Goal: Find specific page/section: Find specific page/section

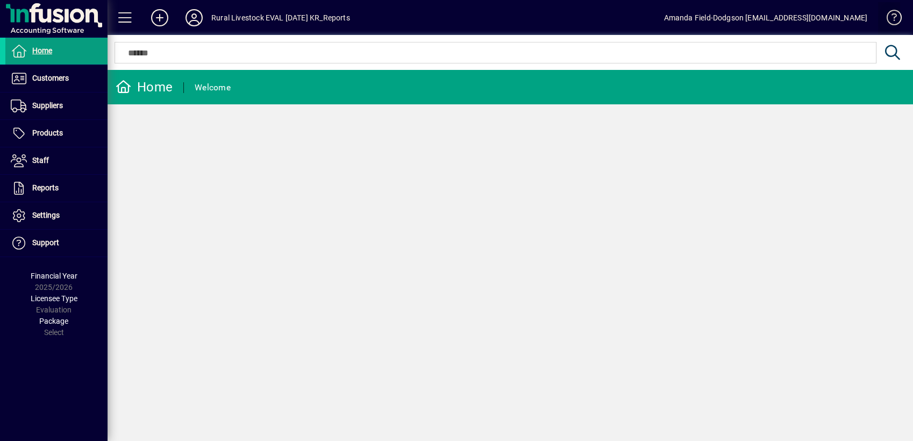
click at [896, 13] on span at bounding box center [889, 20] width 26 height 26
click at [34, 80] on span "Customers" at bounding box center [50, 78] width 37 height 9
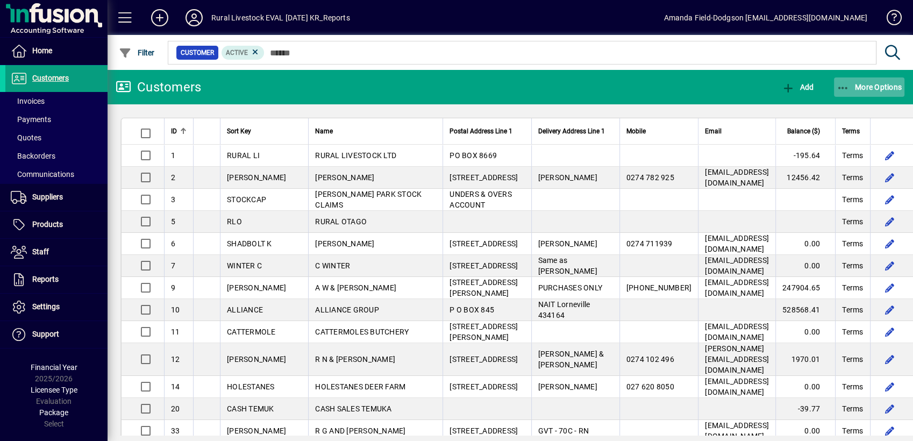
click at [847, 85] on icon "button" at bounding box center [843, 88] width 13 height 11
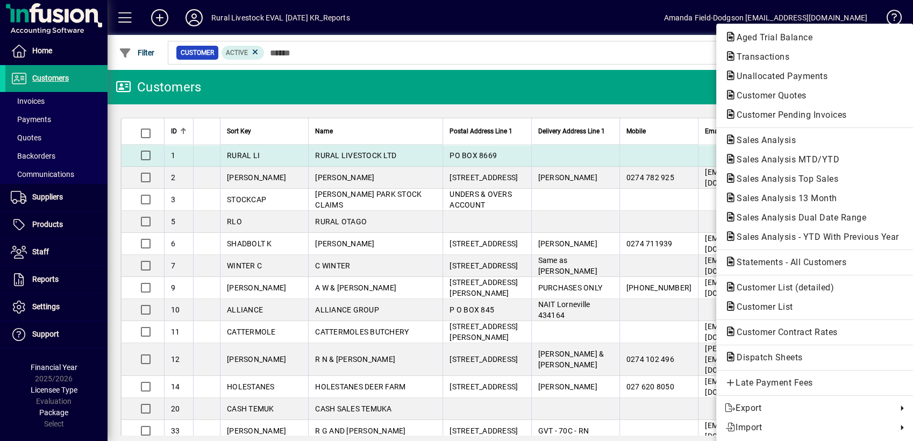
click at [621, 153] on div at bounding box center [456, 220] width 913 height 441
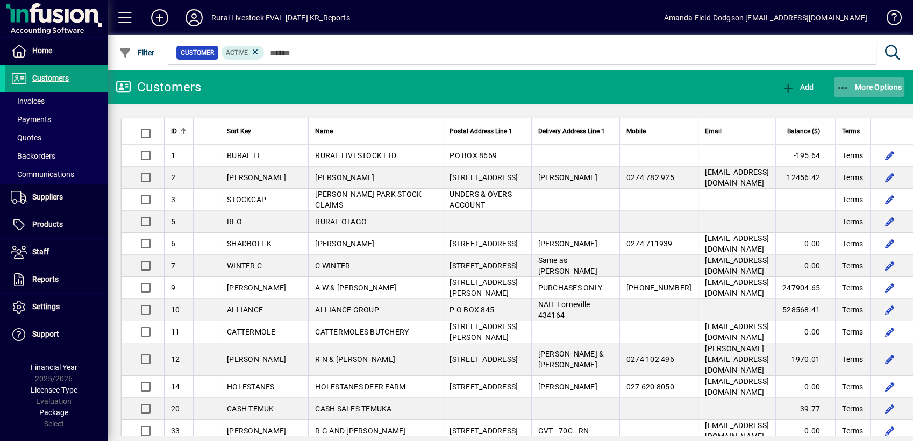
click at [839, 88] on icon "button" at bounding box center [843, 88] width 13 height 11
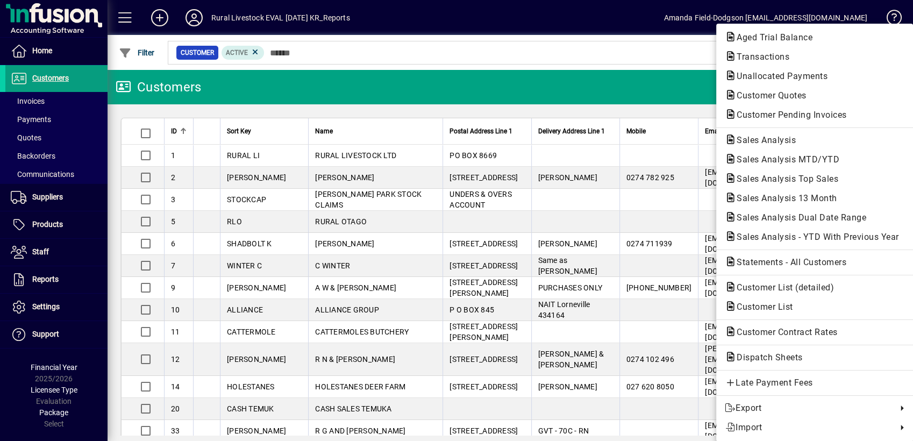
click at [691, 54] on div at bounding box center [456, 220] width 913 height 441
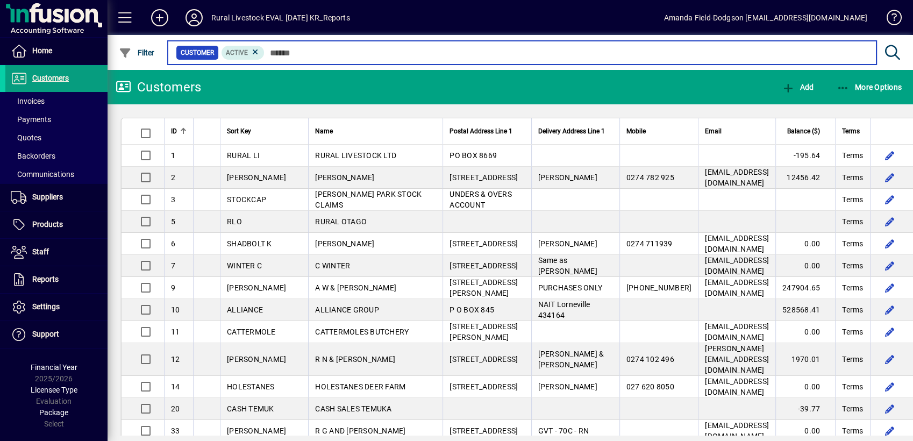
drag, startPoint x: 882, startPoint y: 155, endPoint x: 335, endPoint y: 51, distance: 556.1
click at [335, 51] on input "text" at bounding box center [566, 52] width 603 height 15
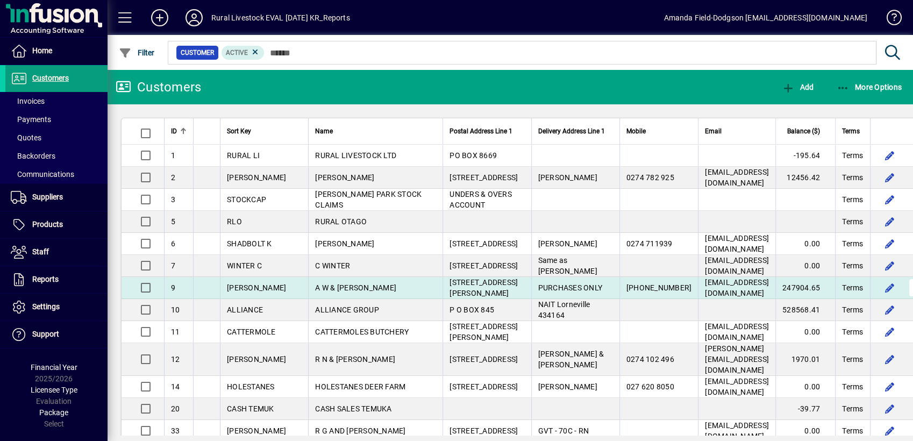
click at [905, 301] on span "button" at bounding box center [918, 288] width 26 height 26
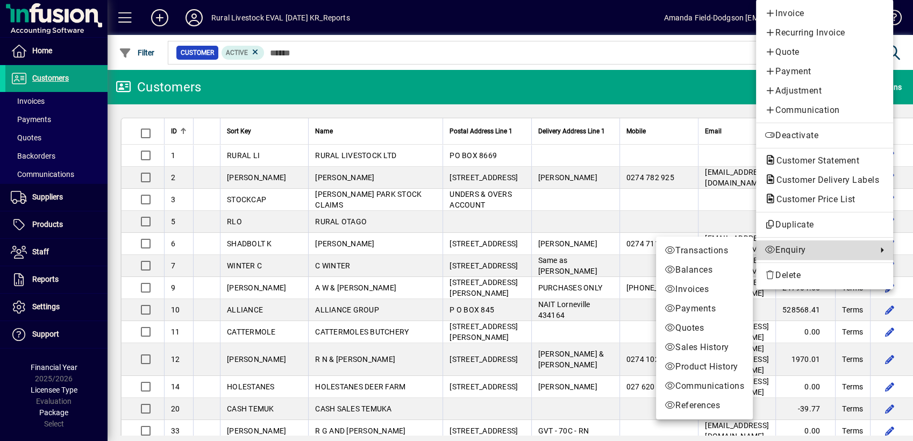
click at [876, 248] on icon at bounding box center [877, 249] width 13 height 5
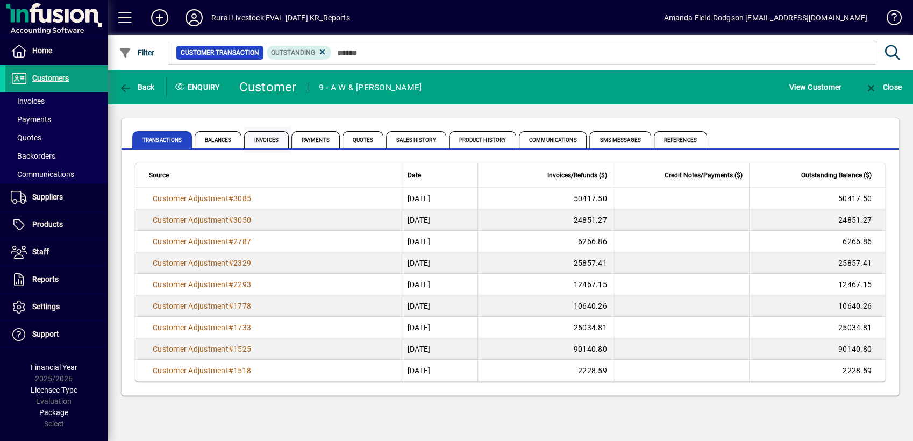
click at [275, 141] on span "Invoices" at bounding box center [266, 139] width 45 height 17
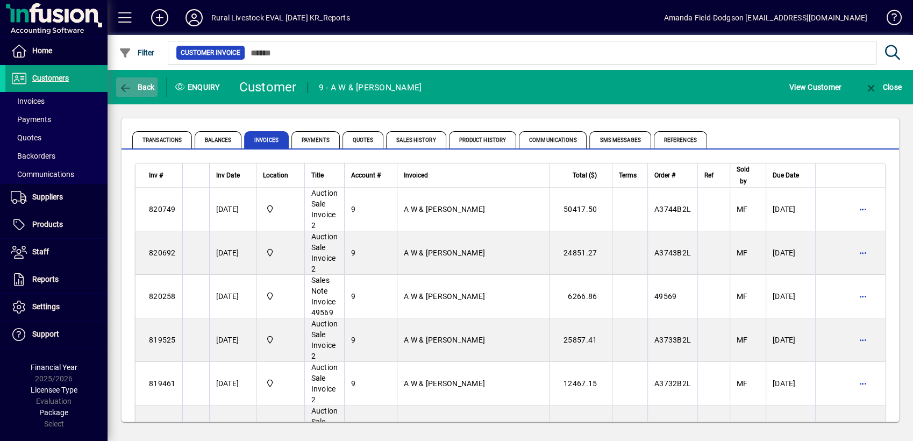
click at [132, 92] on span "button" at bounding box center [136, 87] width 41 height 26
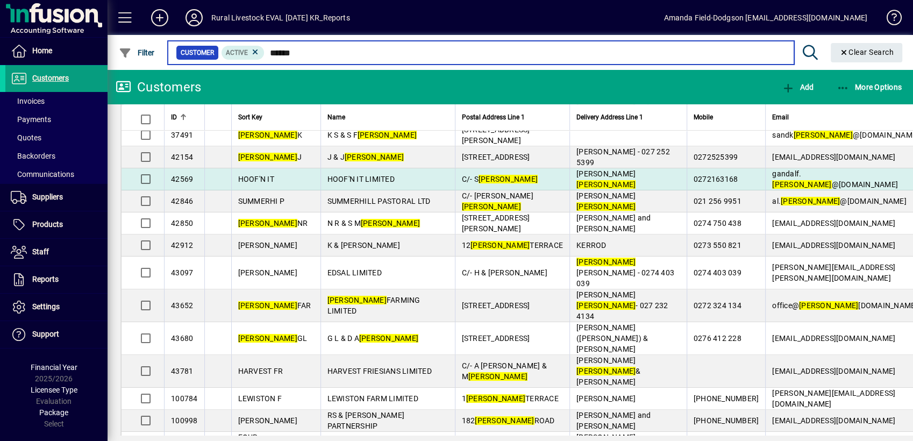
scroll to position [239, 0]
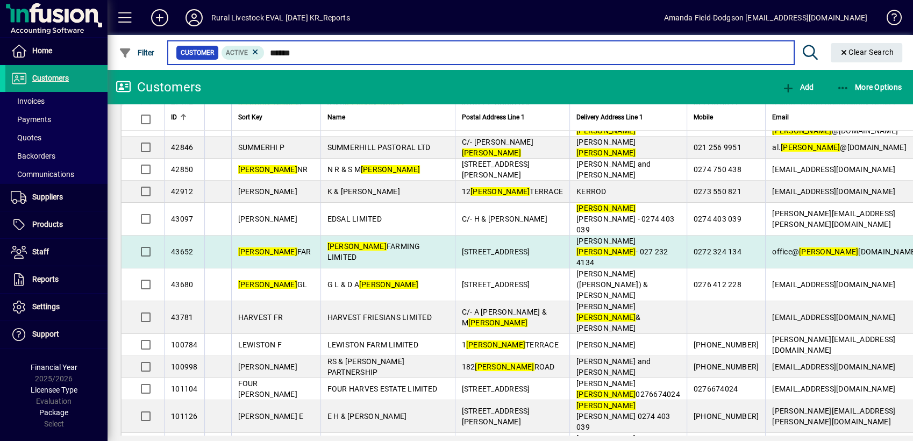
type input "******"
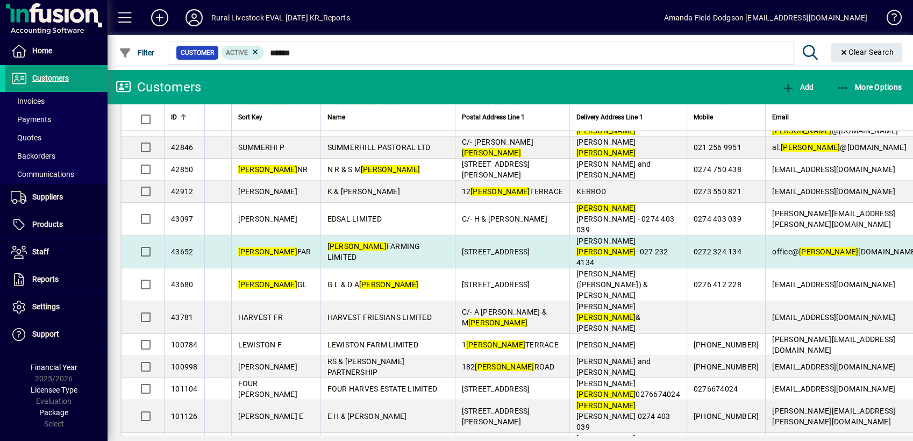
click at [347, 268] on td "[PERSON_NAME] FARMING LIMITED" at bounding box center [387, 251] width 134 height 33
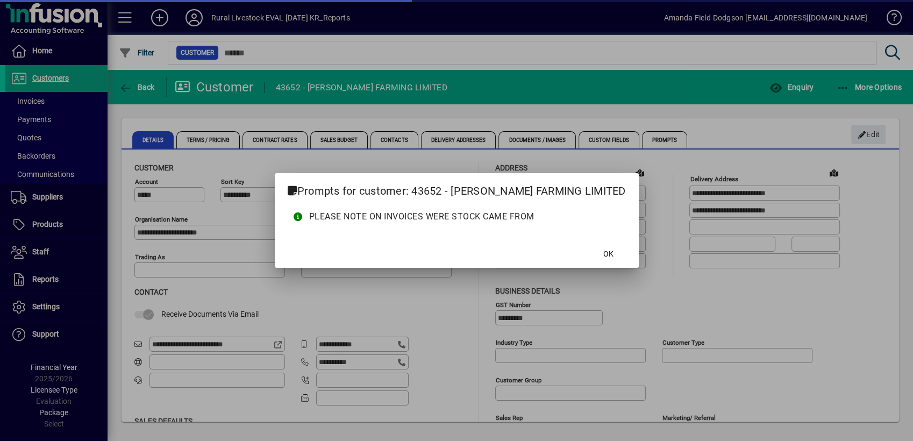
type input "**********"
type input "*******"
type input "**********"
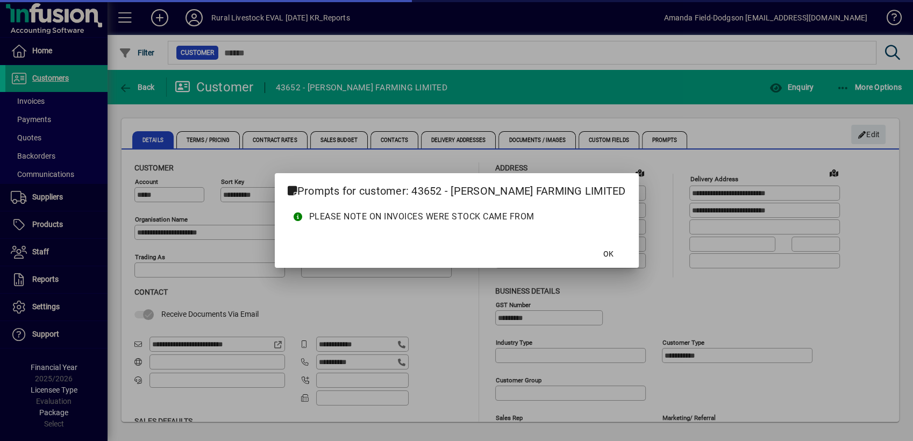
type input "**********"
click at [598, 252] on span at bounding box center [608, 254] width 34 height 26
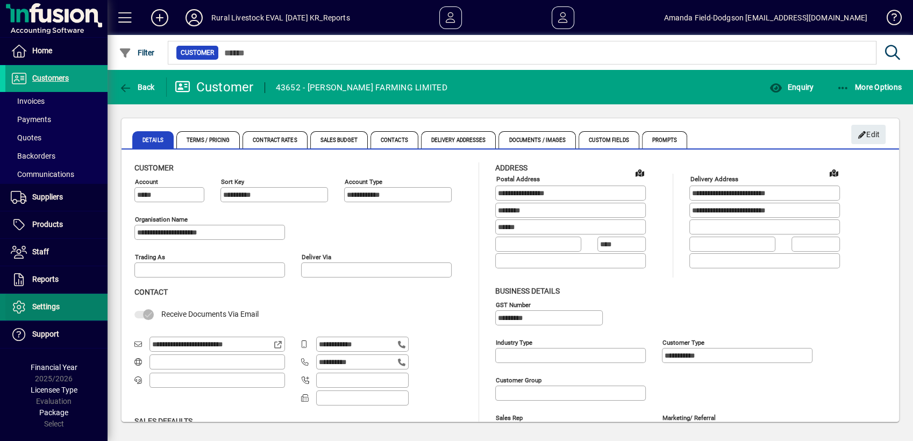
click at [34, 306] on span "Settings" at bounding box center [45, 306] width 27 height 9
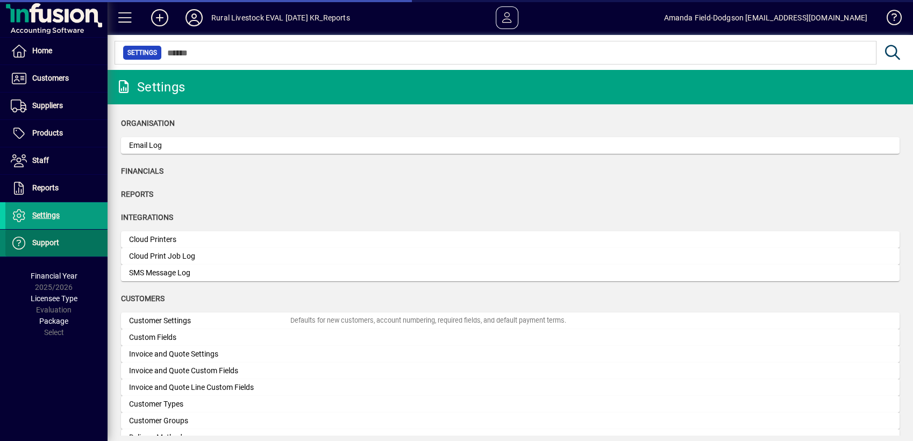
click at [22, 308] on div "Home Customers Invoices Payments Quotes Backorders Communications Suppliers Inv…" at bounding box center [54, 220] width 108 height 441
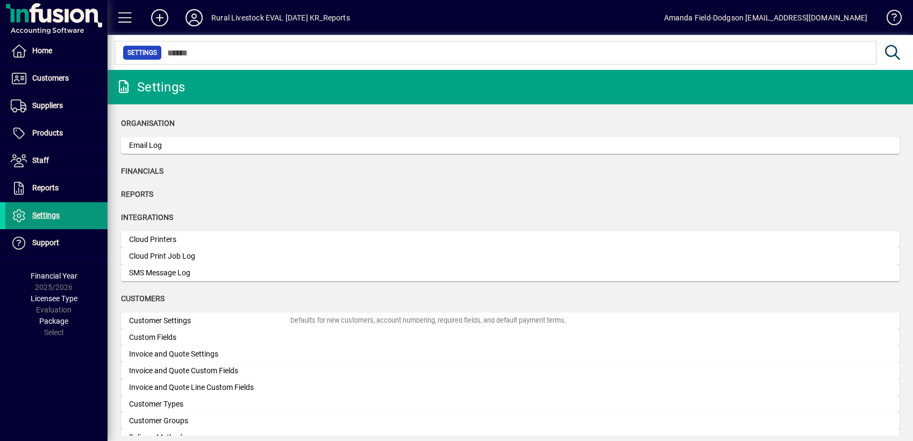
click at [24, 213] on icon at bounding box center [19, 215] width 16 height 13
click at [43, 215] on span "Settings" at bounding box center [45, 215] width 27 height 9
click at [40, 58] on span at bounding box center [56, 51] width 102 height 26
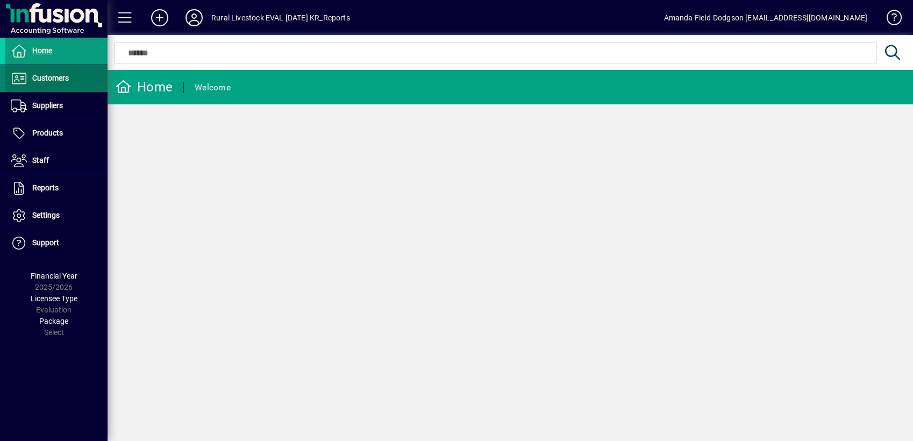
click at [40, 68] on span at bounding box center [56, 79] width 102 height 26
